Goal: Information Seeking & Learning: Learn about a topic

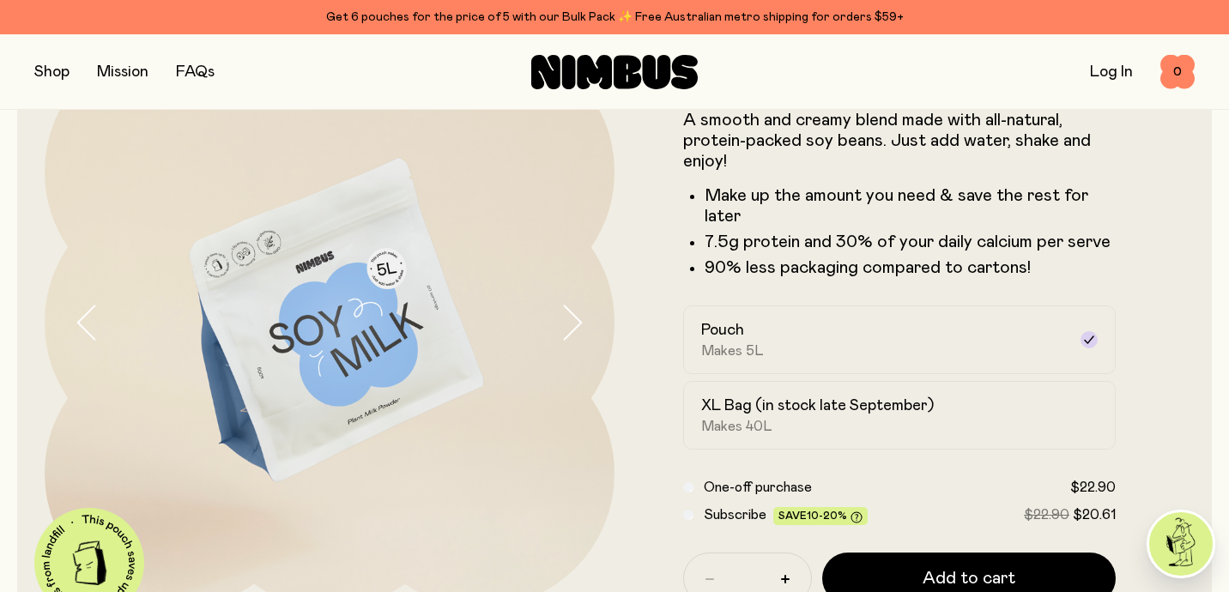
scroll to position [138, 0]
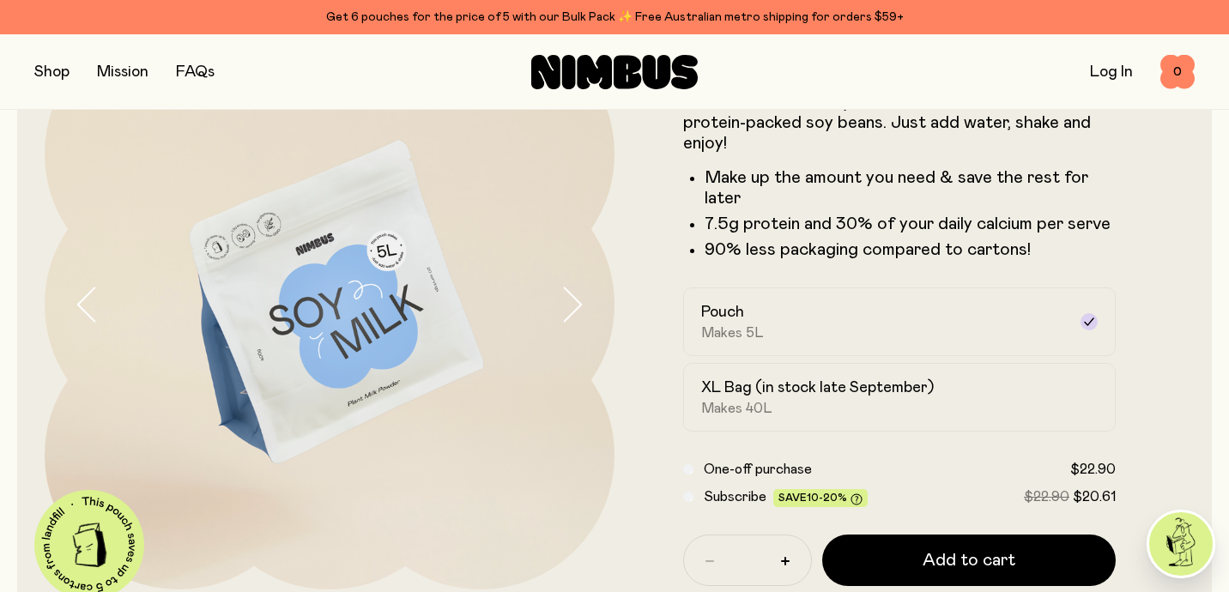
click at [559, 332] on button "button" at bounding box center [586, 305] width 55 height 570
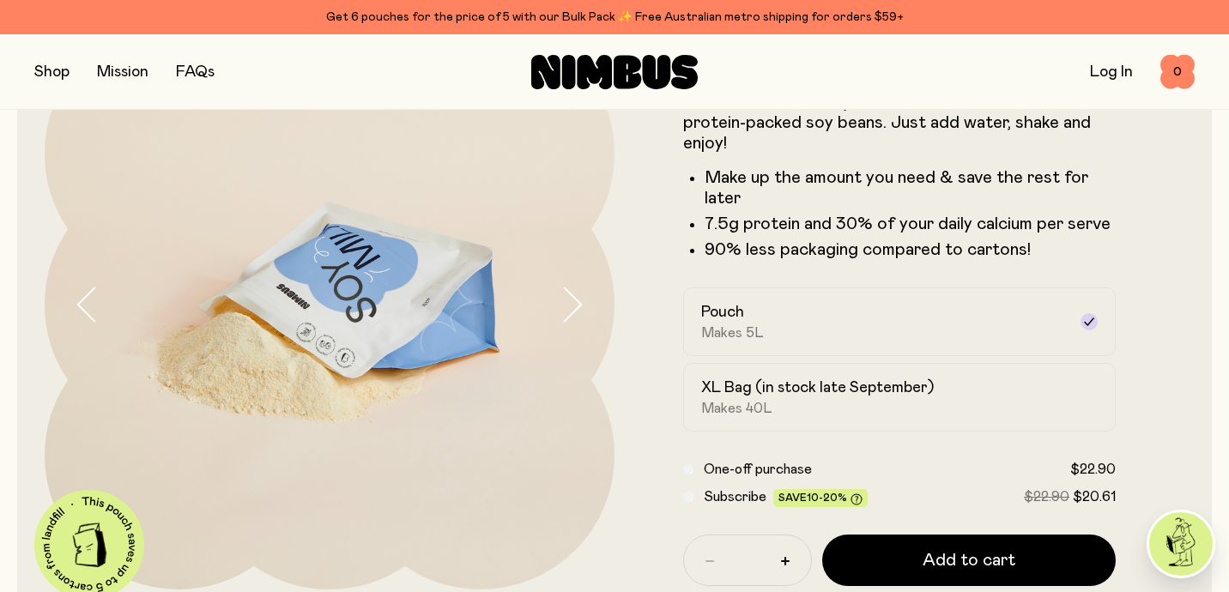
click at [559, 332] on button "button" at bounding box center [586, 305] width 55 height 570
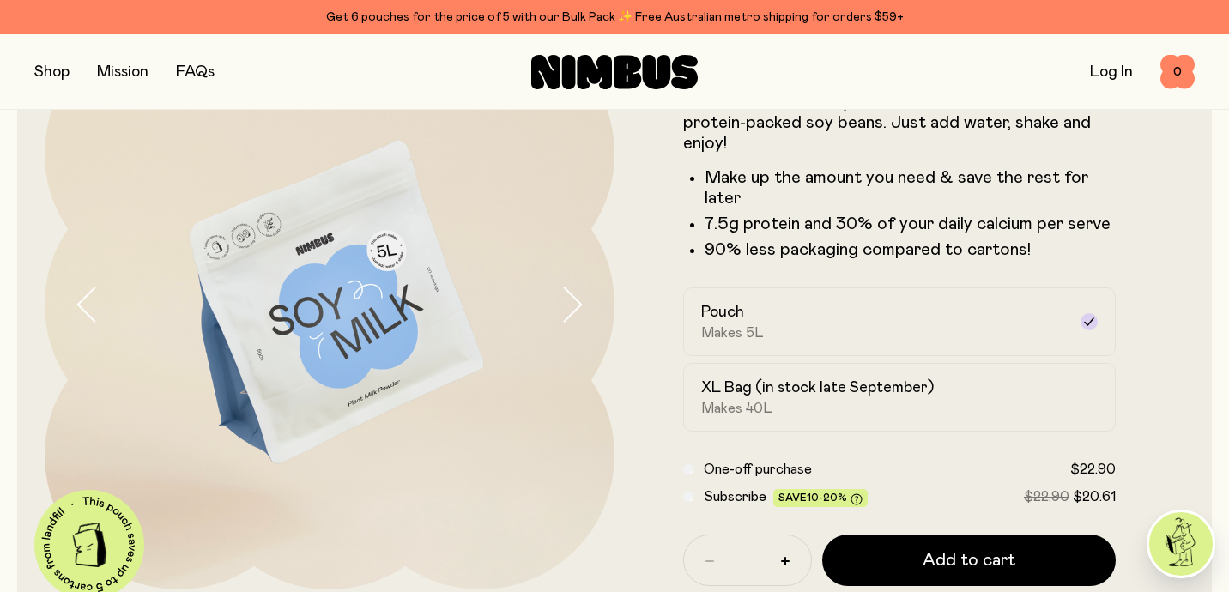
click at [559, 332] on button "button" at bounding box center [586, 305] width 55 height 570
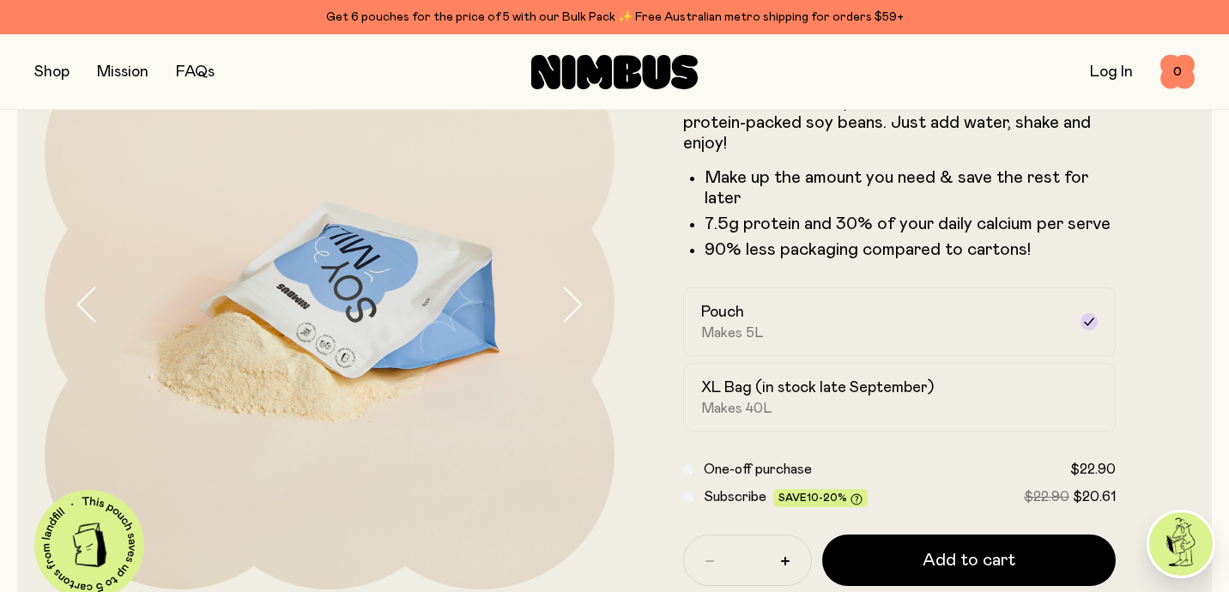
click at [559, 332] on button "button" at bounding box center [586, 305] width 55 height 570
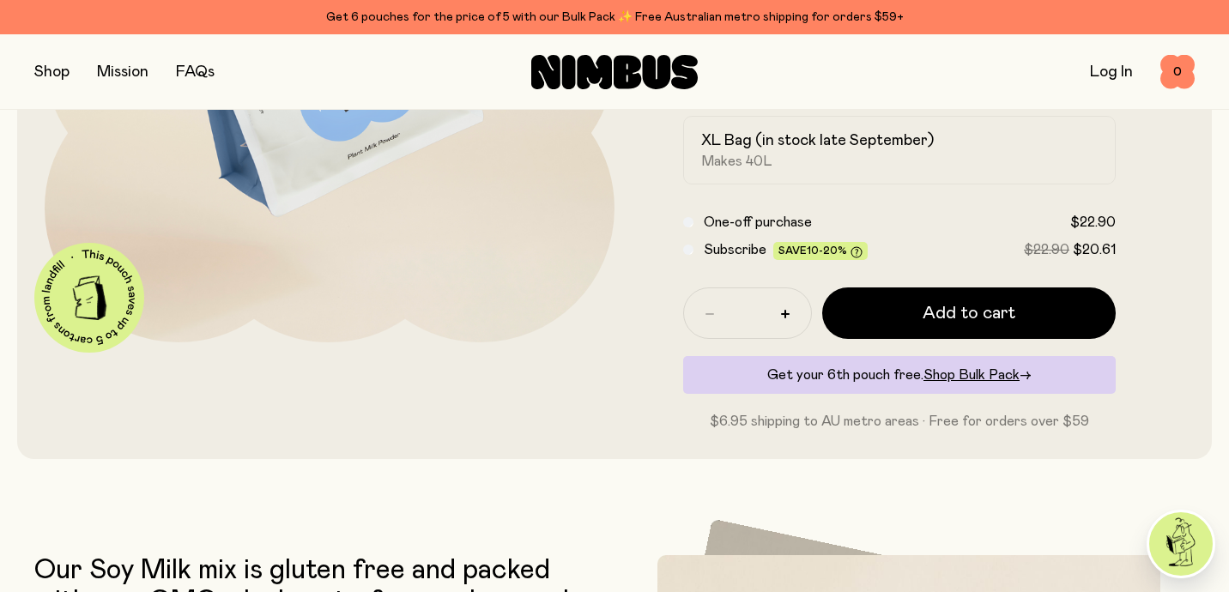
scroll to position [332, 0]
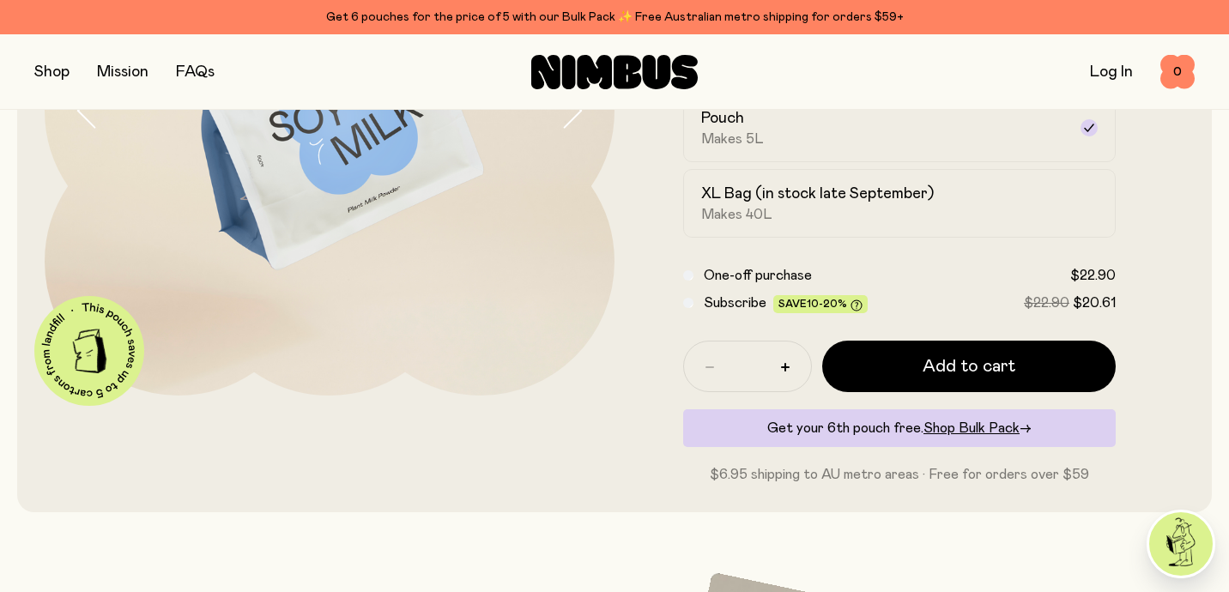
click at [430, 235] on img at bounding box center [330, 111] width 570 height 570
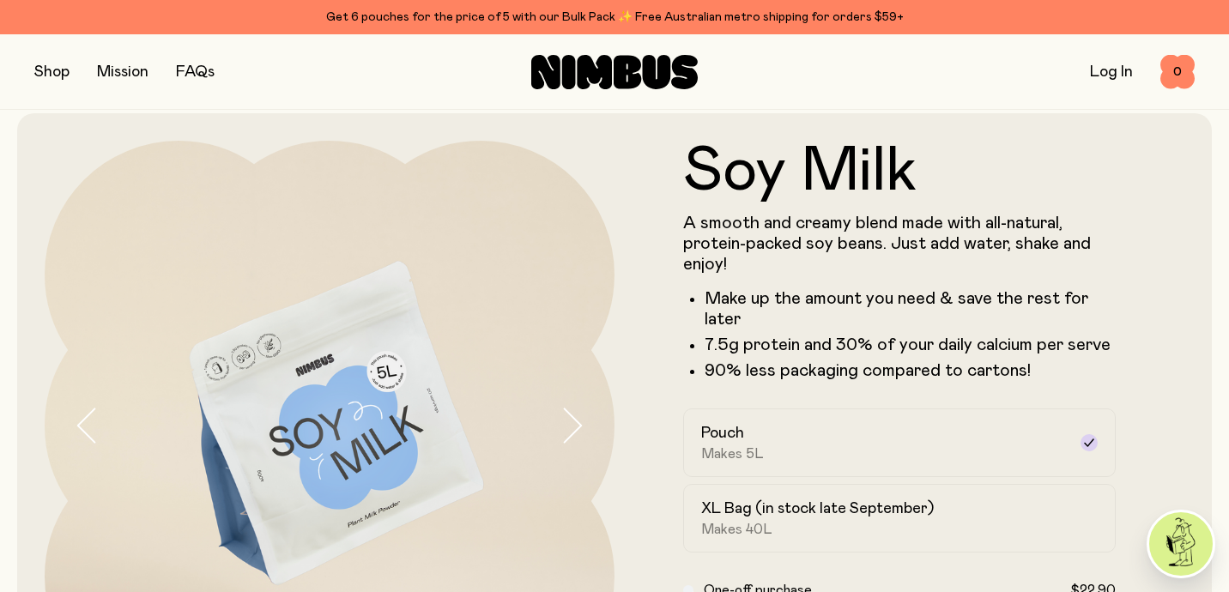
scroll to position [0, 0]
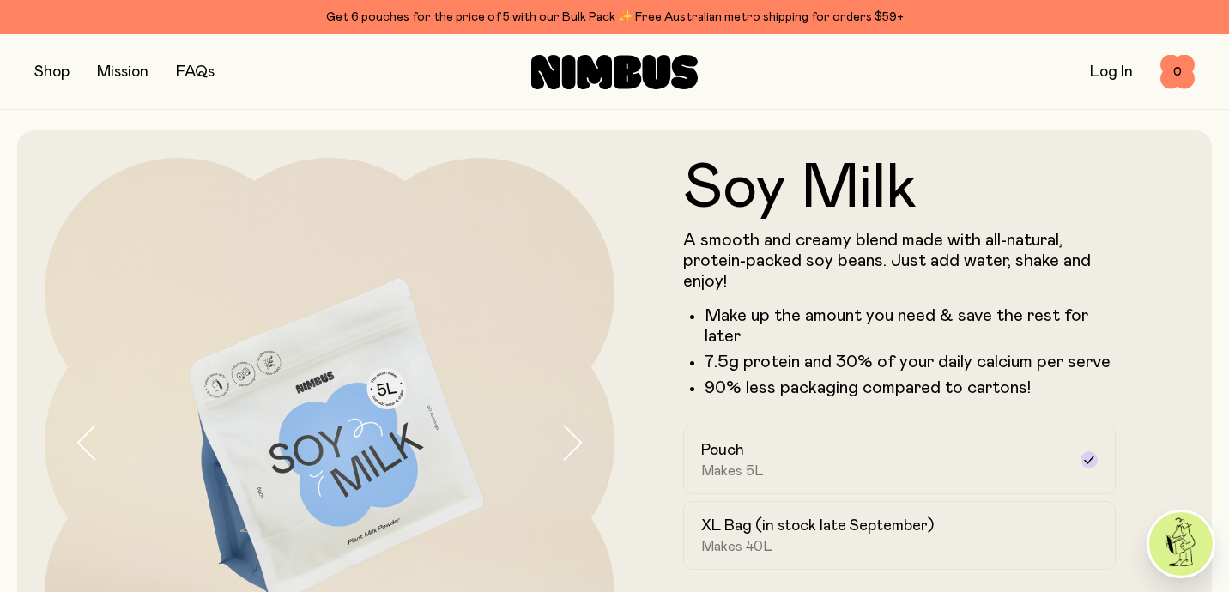
click at [61, 75] on button "button" at bounding box center [51, 72] width 35 height 24
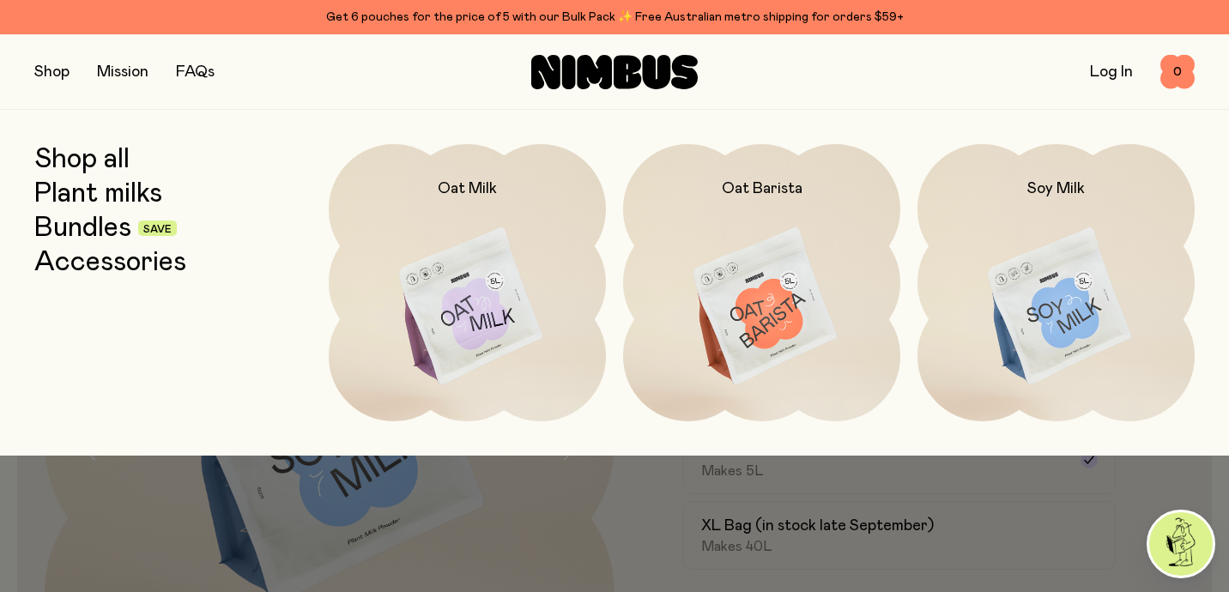
click at [141, 187] on link "Plant milks" at bounding box center [98, 193] width 128 height 31
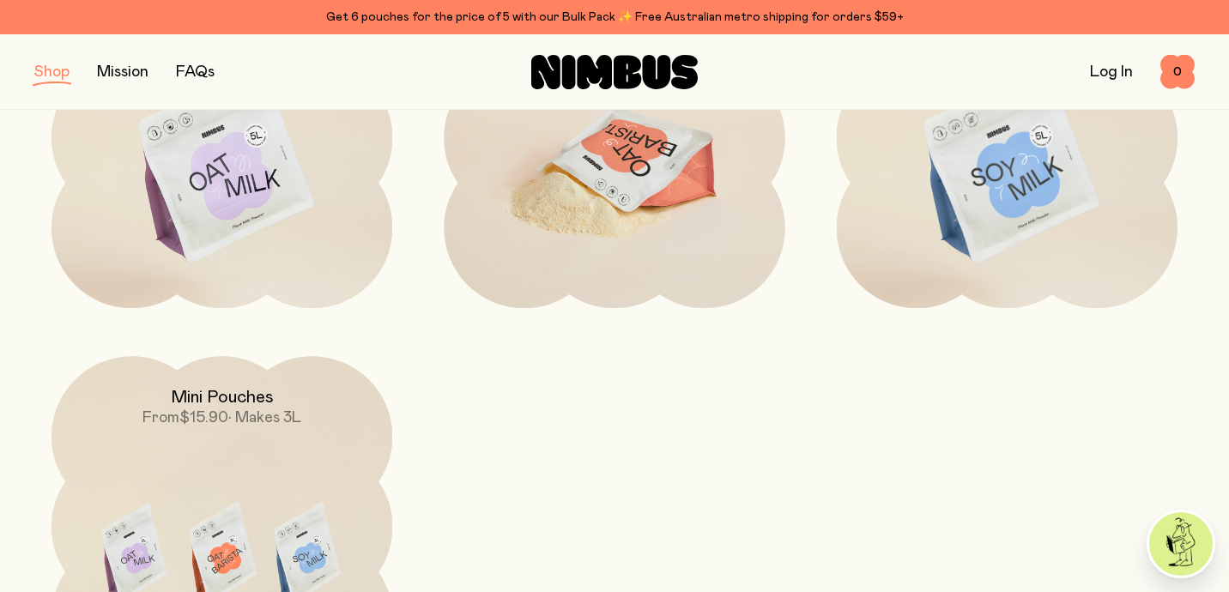
scroll to position [400, 0]
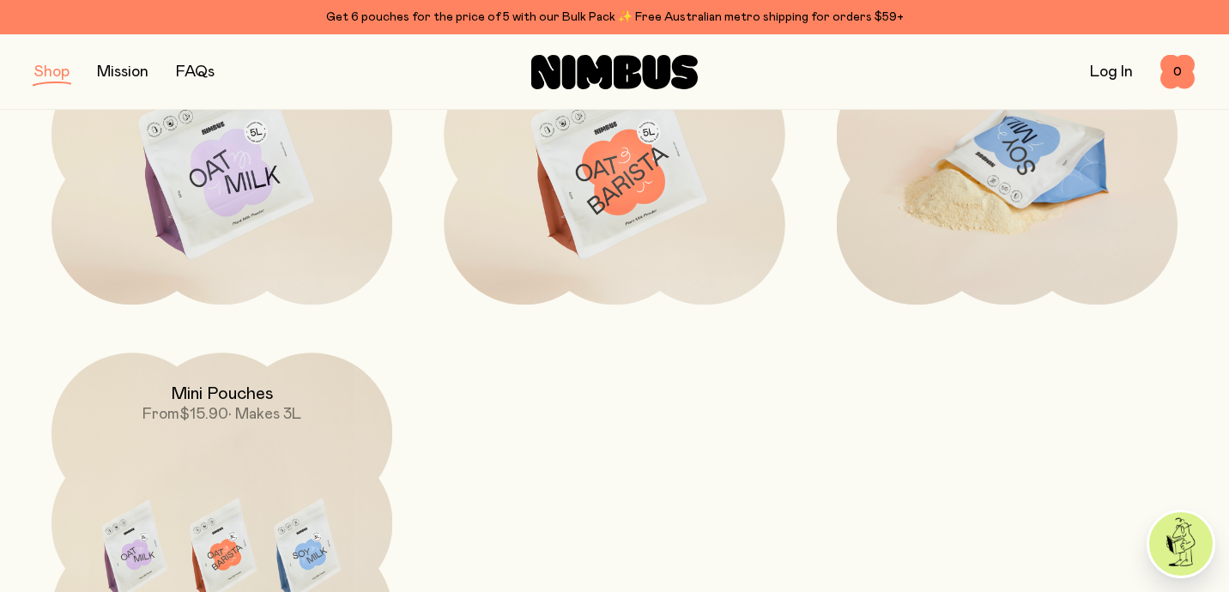
click at [919, 206] on img at bounding box center [1007, 164] width 341 height 401
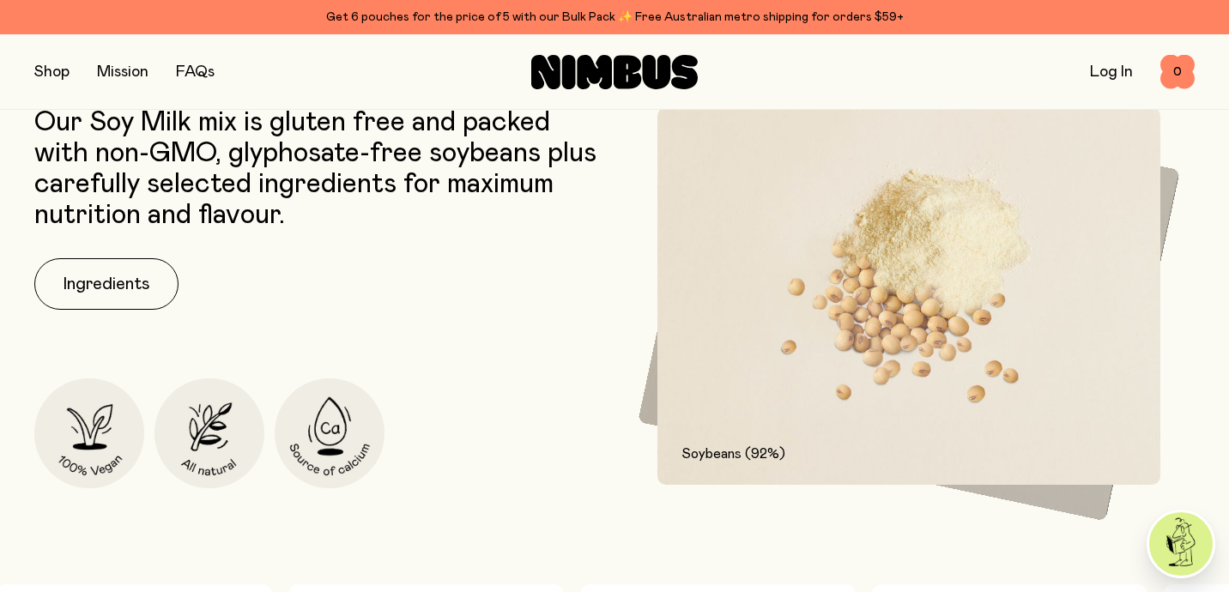
scroll to position [565, 0]
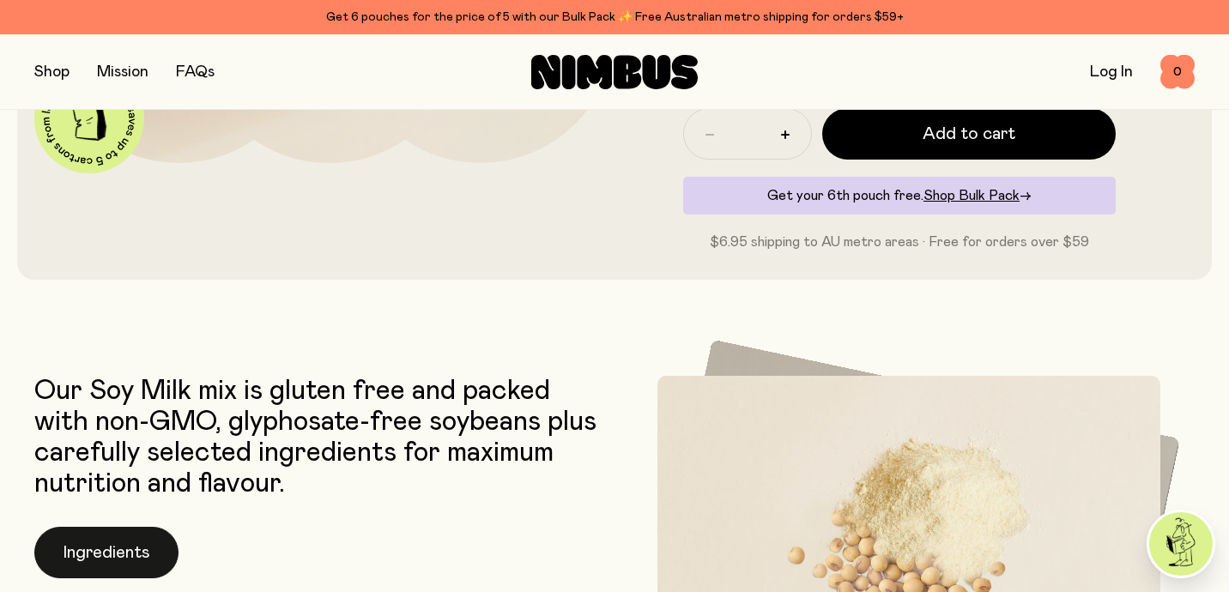
click at [140, 539] on button "Ingredients" at bounding box center [106, 552] width 144 height 51
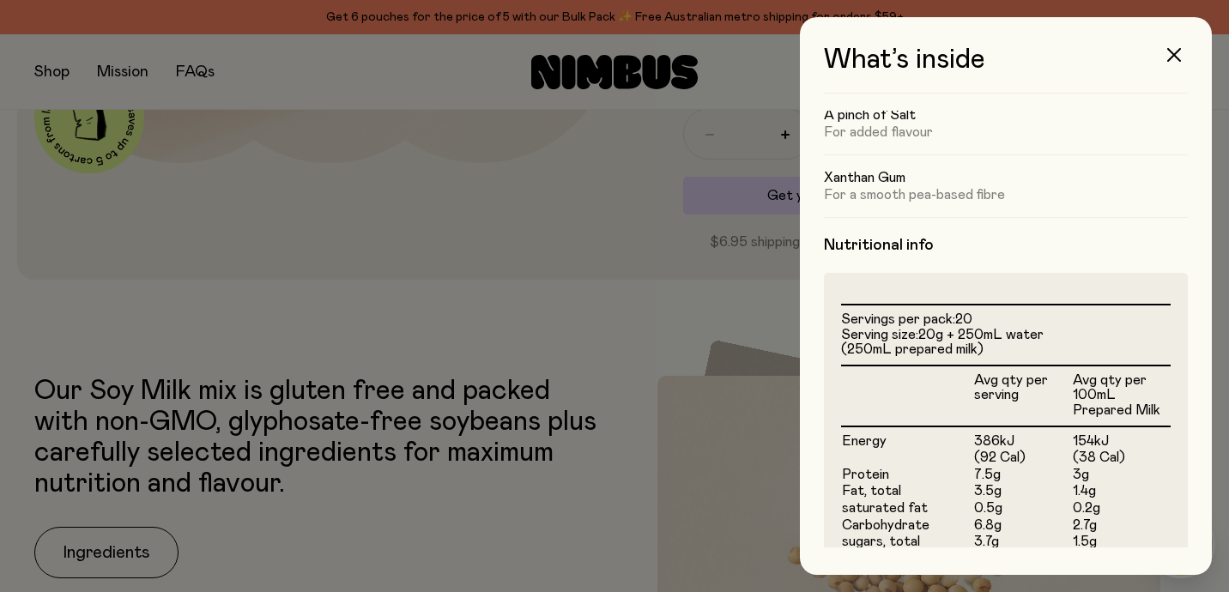
scroll to position [0, 0]
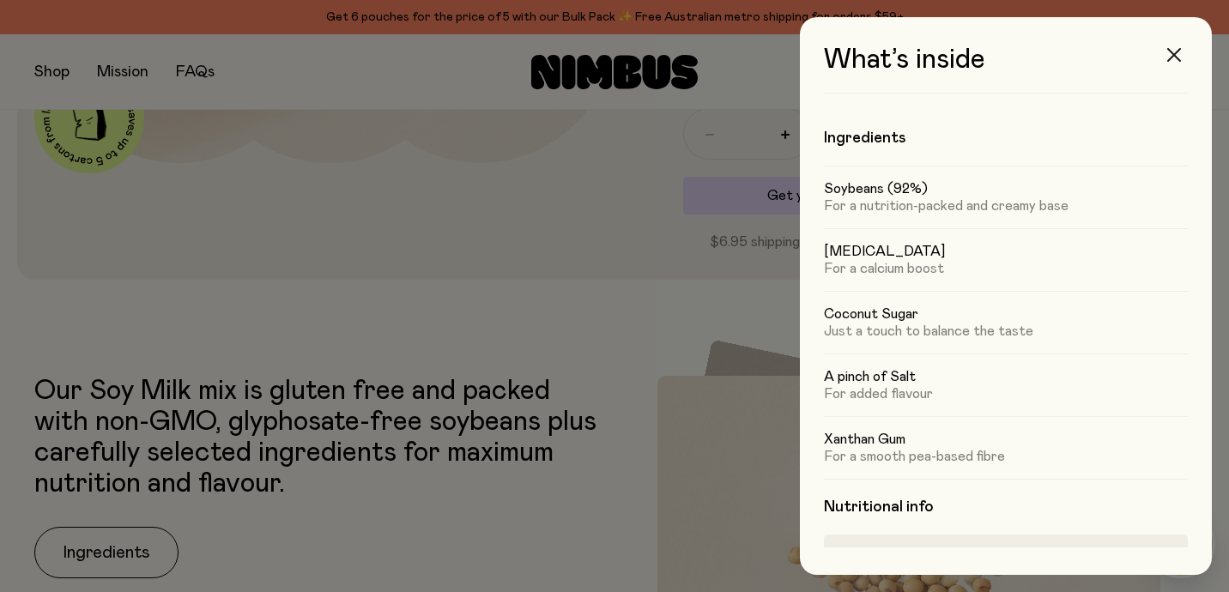
click at [1174, 57] on icon "button" at bounding box center [1174, 55] width 14 height 14
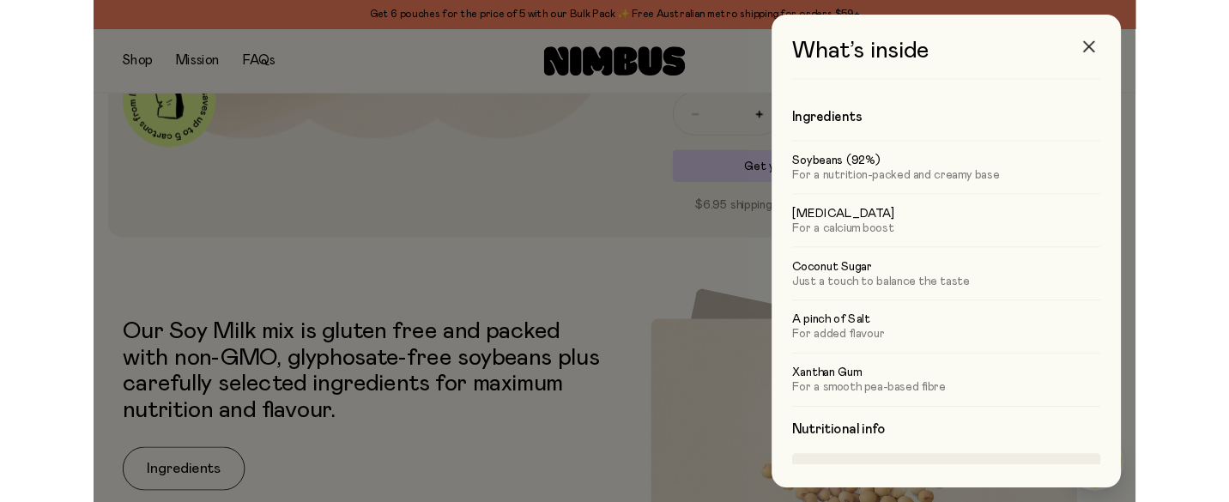
scroll to position [565, 0]
